Goal: Complete application form

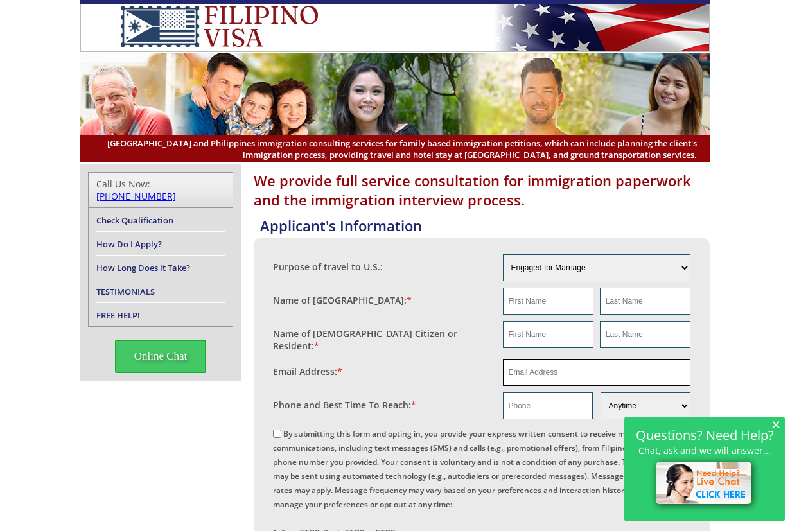
click at [528, 369] on input "email" at bounding box center [597, 372] width 188 height 27
paste input "[EMAIL_ADDRESS][DOMAIN_NAME]"
type input "[EMAIL_ADDRESS][DOMAIN_NAME]"
click at [778, 424] on span "×" at bounding box center [775, 424] width 9 height 11
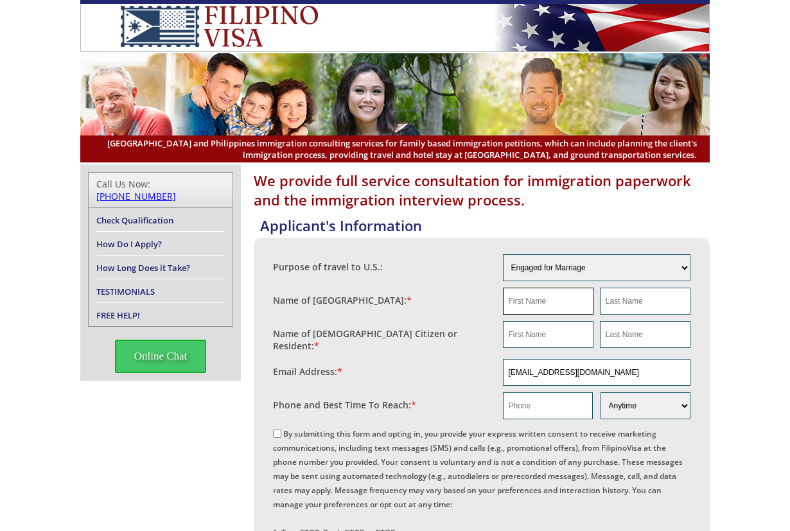
click at [547, 295] on input "text" at bounding box center [548, 301] width 91 height 27
paste input "[PERSON_NAME]"
type input "[PERSON_NAME]"
click at [527, 298] on input "[PERSON_NAME]" at bounding box center [548, 301] width 91 height 27
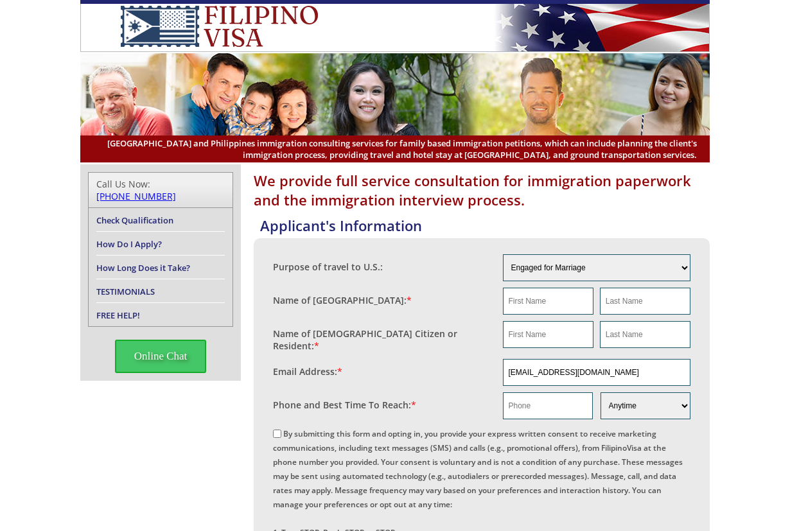
click at [532, 318] on fieldset "Name of [DEMOGRAPHIC_DATA] Citizen or Resident: *" at bounding box center [482, 337] width 418 height 38
click at [533, 328] on input "text" at bounding box center [548, 334] width 91 height 27
paste input "[PERSON_NAME]"
type input "[PERSON_NAME]"
click at [661, 327] on input "text" at bounding box center [645, 334] width 91 height 27
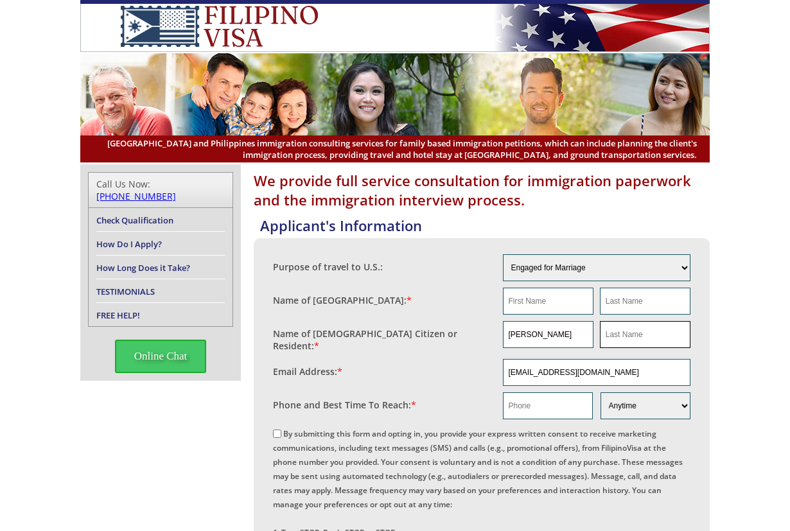
paste input "[PERSON_NAME]"
type input "[PERSON_NAME]"
click at [563, 307] on input "text" at bounding box center [548, 301] width 91 height 27
paste input "Faith Bucog"
click at [546, 301] on input "Faith Bucog" at bounding box center [548, 301] width 91 height 27
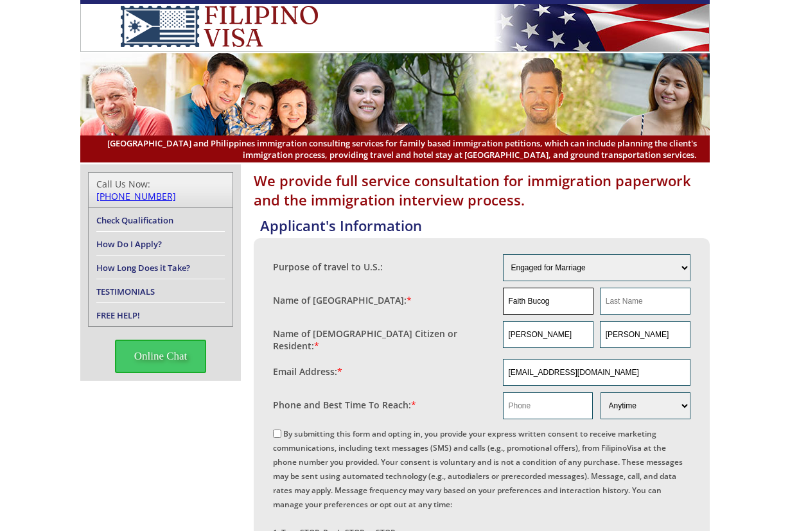
click at [546, 301] on input "Faith Bucog" at bounding box center [548, 301] width 91 height 27
type input "Faith"
click at [628, 298] on input "text" at bounding box center [645, 301] width 91 height 27
paste input "Bucog"
type input "Bucog"
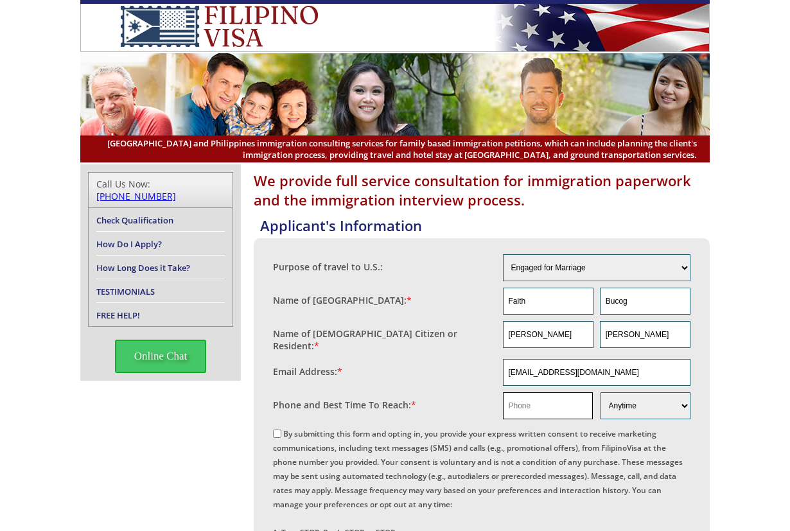
click at [538, 403] on input "text" at bounding box center [548, 405] width 90 height 27
drag, startPoint x: 770, startPoint y: 342, endPoint x: 783, endPoint y: 326, distance: 20.6
click at [560, 405] on input "text" at bounding box center [548, 405] width 90 height 27
paste input "[PHONE_NUMBER]"
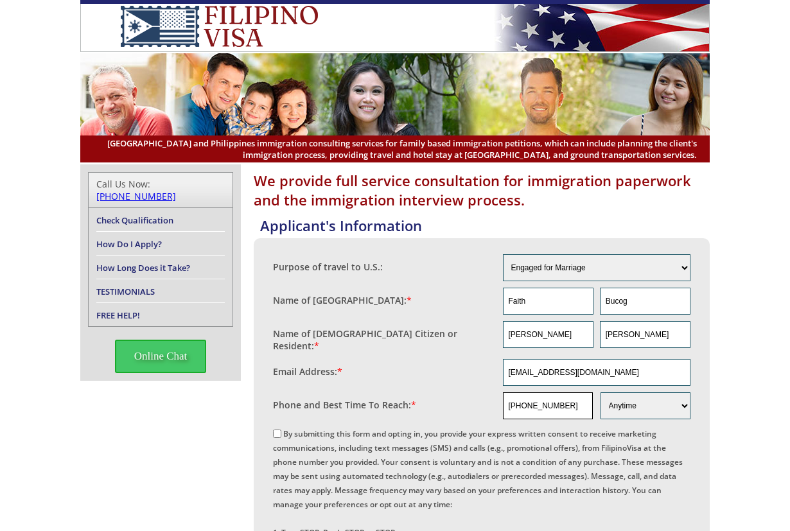
click at [539, 400] on input "[PHONE_NUMBER]" at bounding box center [548, 405] width 90 height 27
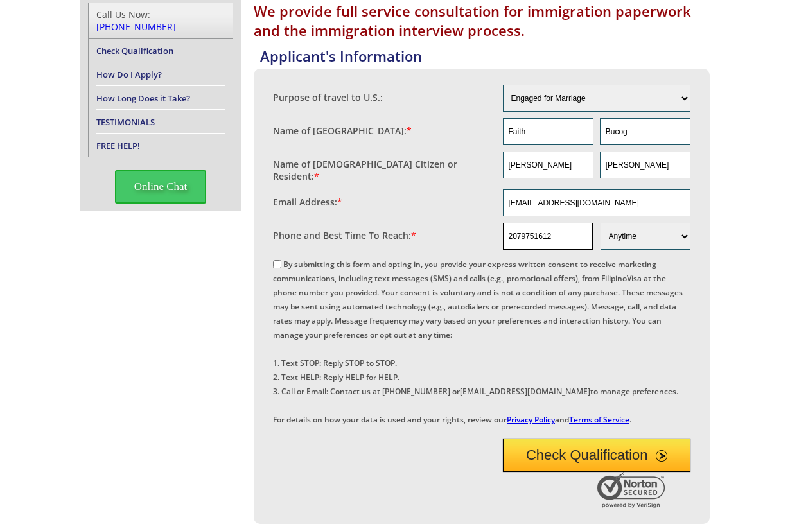
scroll to position [214, 0]
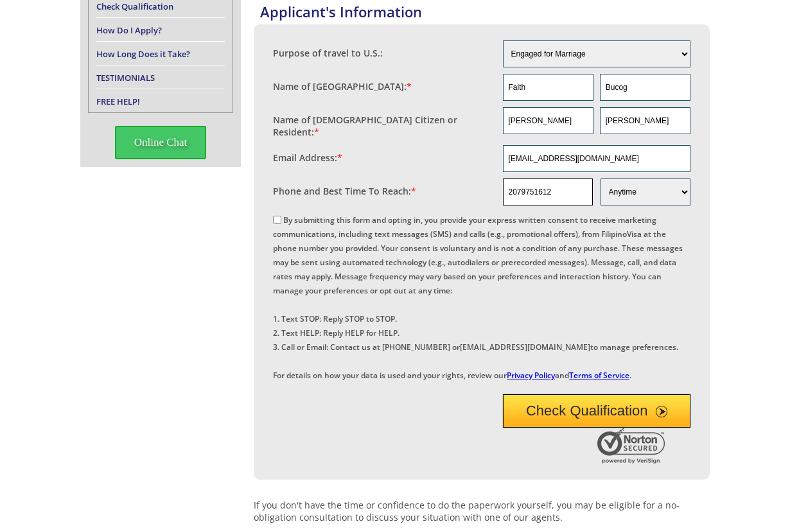
type input "2079751612"
click at [332, 218] on label "By submitting this form and opting in, you provide your express written consent…" at bounding box center [478, 298] width 410 height 166
click at [281, 218] on input "By submitting this form and opting in, you provide your express written consent…" at bounding box center [277, 220] width 8 height 8
checkbox input "true"
drag, startPoint x: 523, startPoint y: 457, endPoint x: 597, endPoint y: 418, distance: 83.6
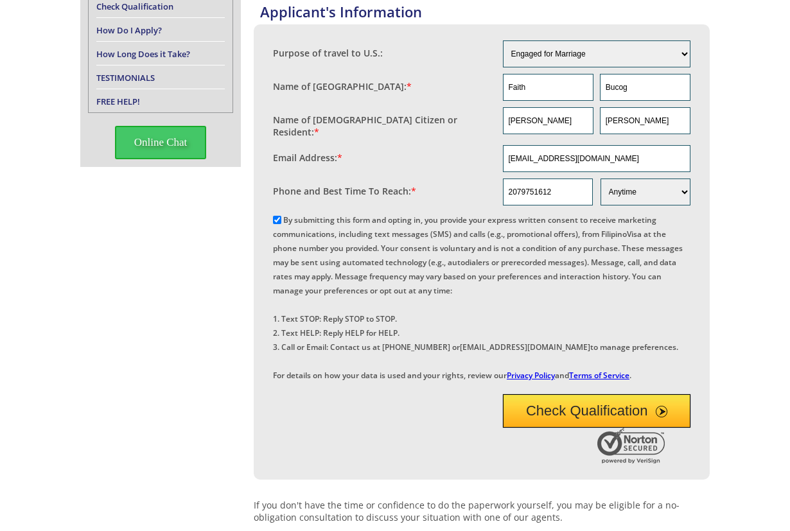
click at [523, 428] on button "Check Qualification" at bounding box center [597, 410] width 188 height 33
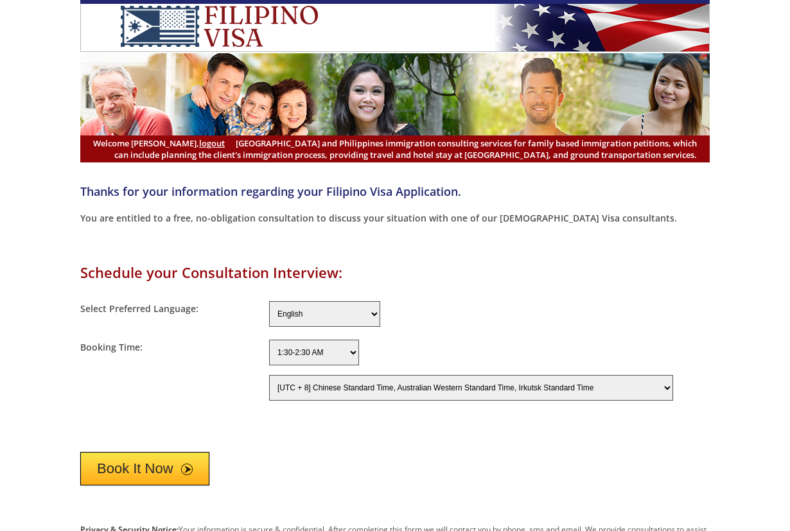
select select "-480"
